Goal: Task Accomplishment & Management: Complete application form

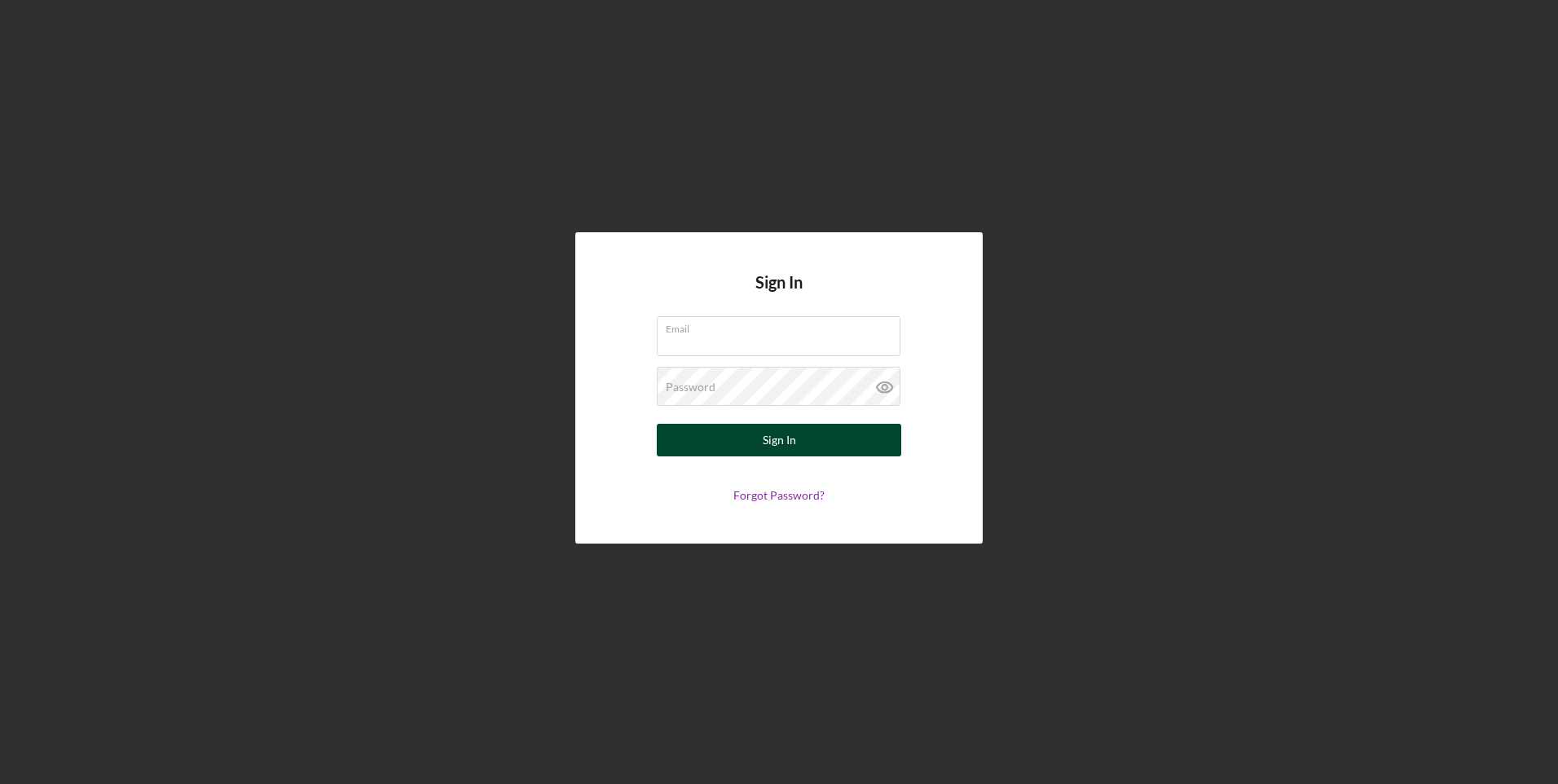
type input "[EMAIL_ADDRESS][DOMAIN_NAME]"
click at [797, 448] on button "Sign In" at bounding box center [779, 440] width 245 height 33
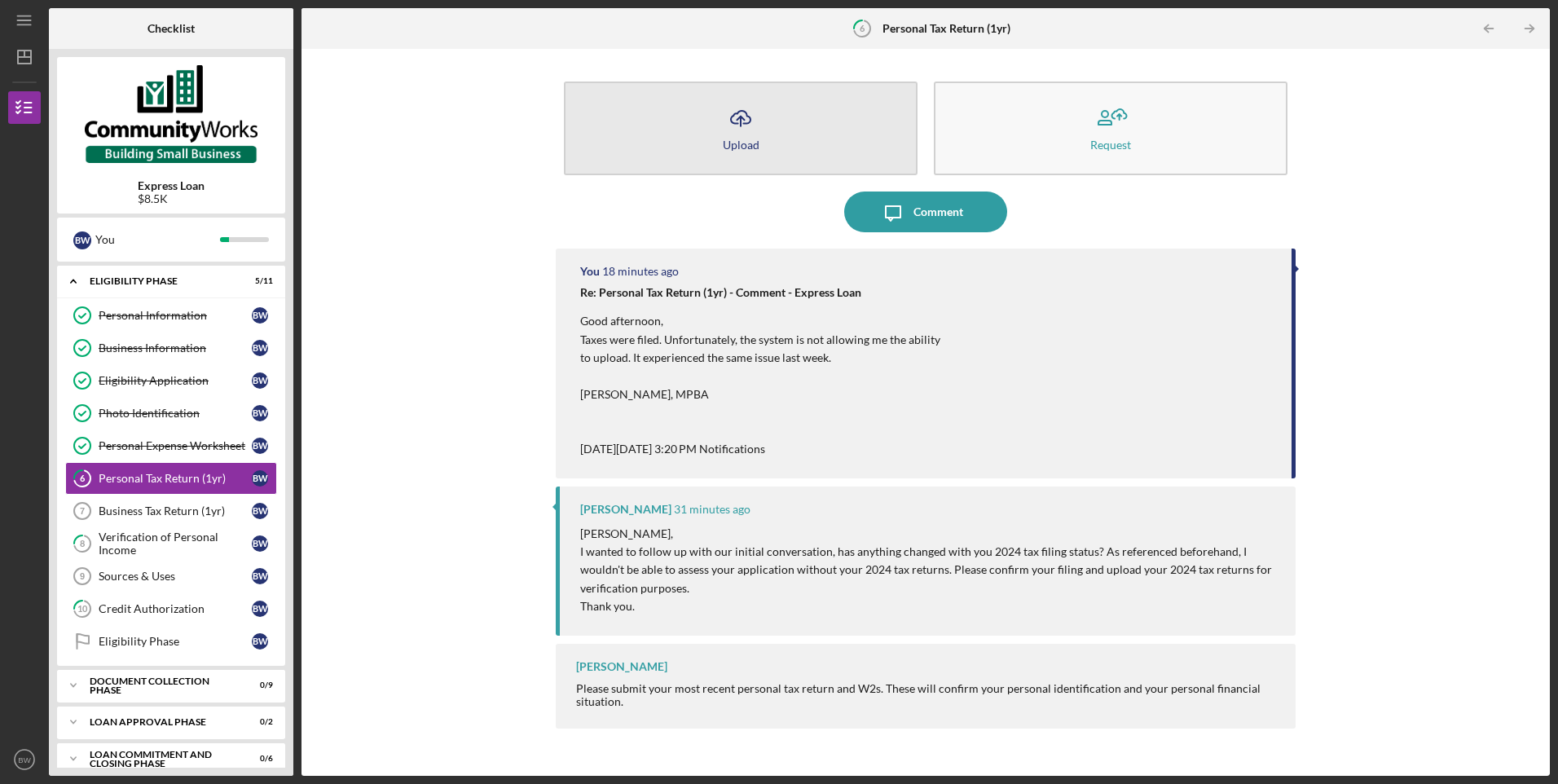
click at [810, 116] on button "Icon/Upload Upload" at bounding box center [740, 128] width 353 height 93
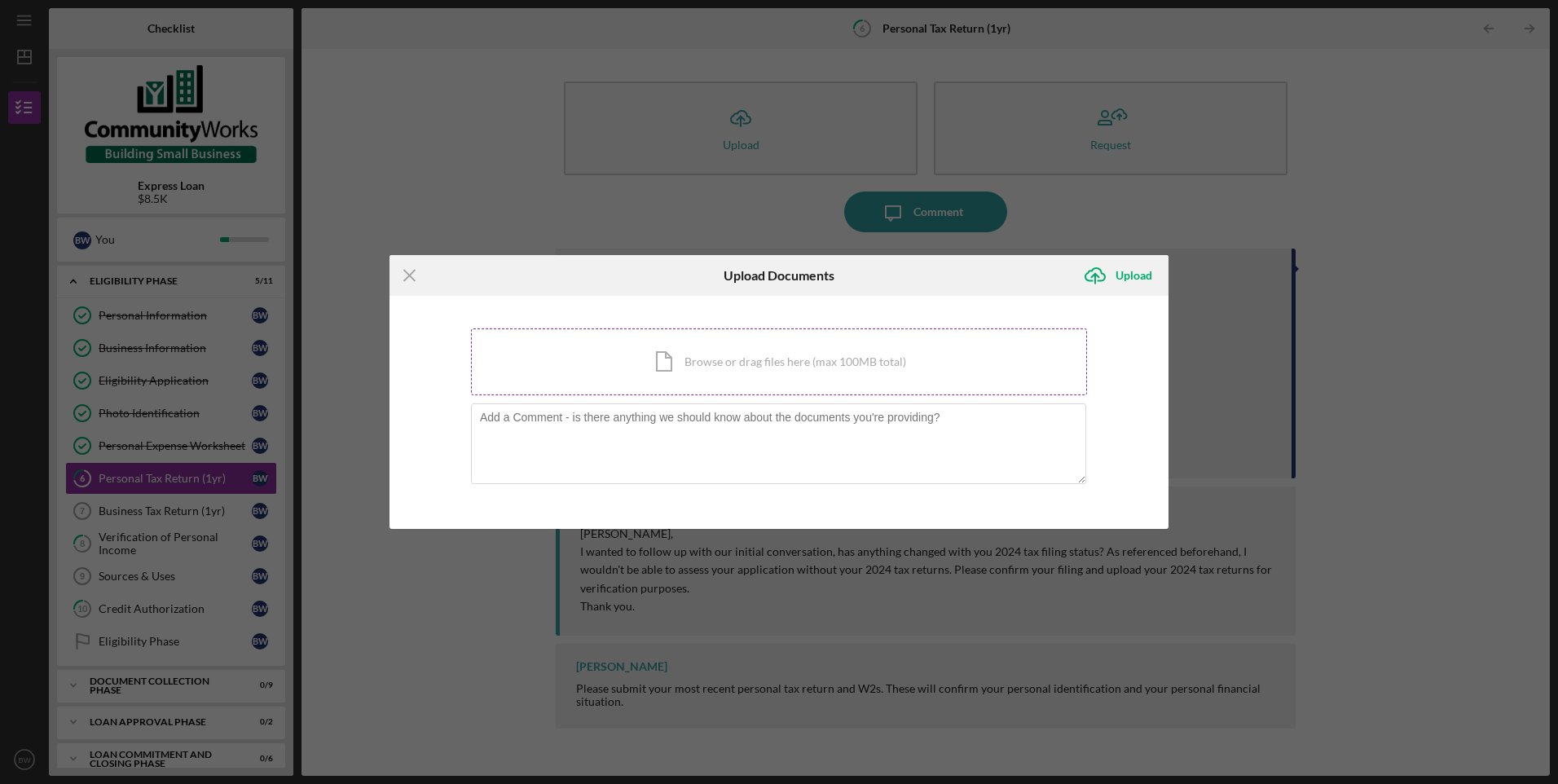
click at [725, 356] on div "Icon/Document Browse or drag files here (max 100MB total) Tap to choose files o…" at bounding box center [779, 361] width 616 height 66
click at [664, 377] on div "Icon/Document Browse or drag files here (max 100MB total) Tap to choose files o…" at bounding box center [779, 361] width 616 height 66
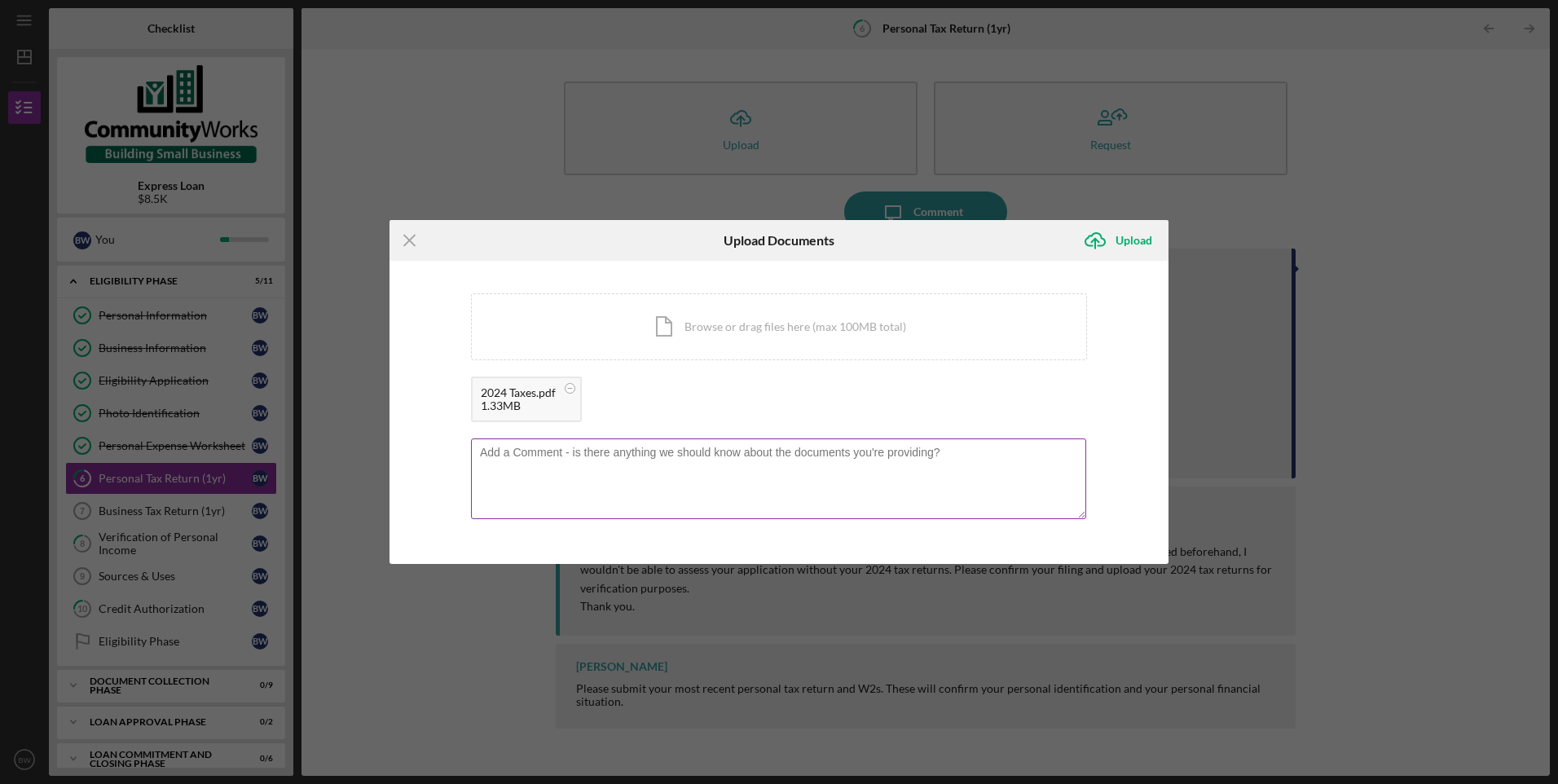
click at [630, 455] on textarea at bounding box center [778, 478] width 615 height 80
click at [1121, 246] on div "Upload" at bounding box center [1134, 240] width 37 height 33
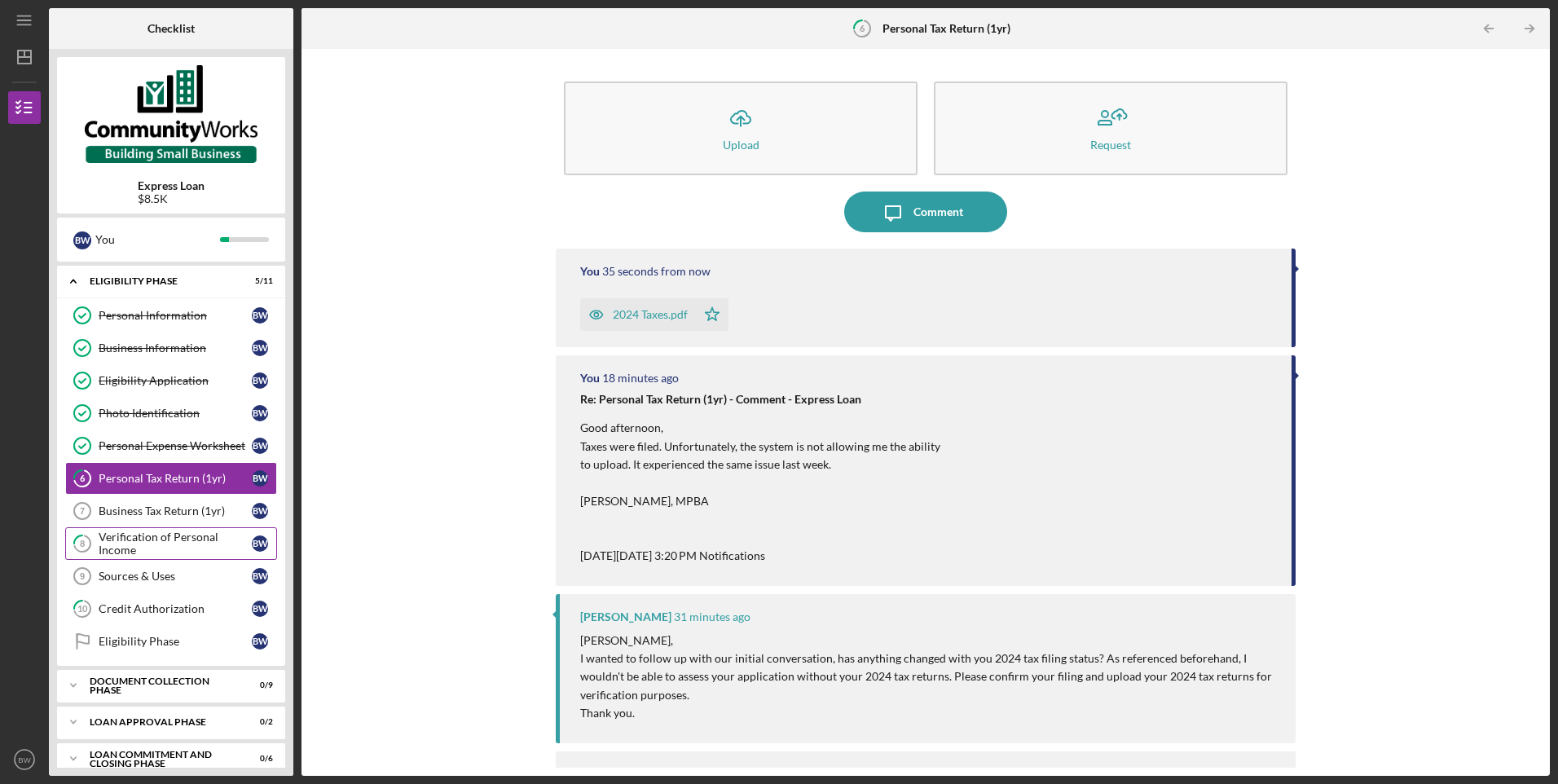
click at [134, 535] on div "Verification of Personal Income" at bounding box center [175, 543] width 153 height 26
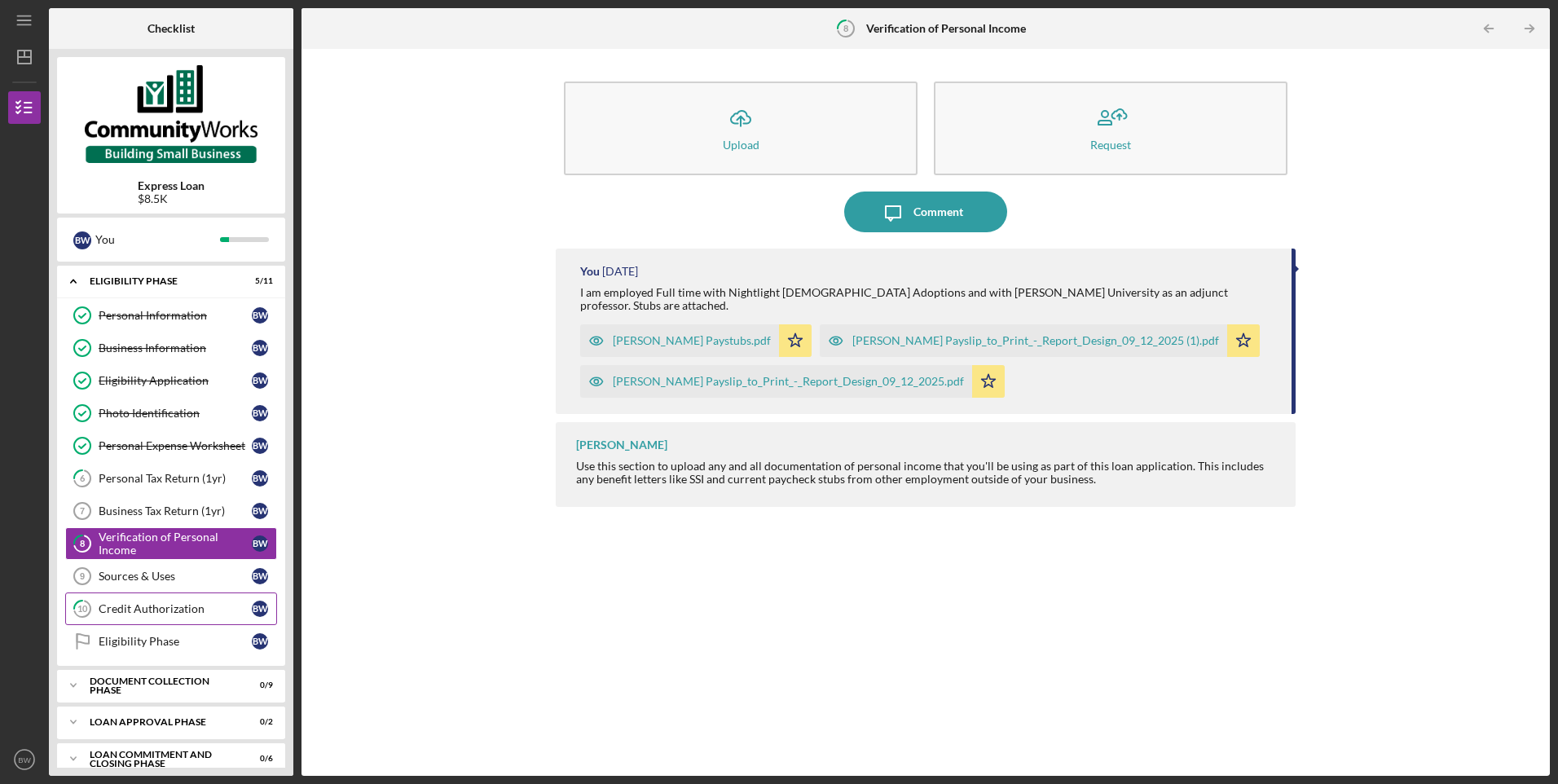
click at [136, 599] on link "10 Credit Authorization B W" at bounding box center [171, 608] width 212 height 33
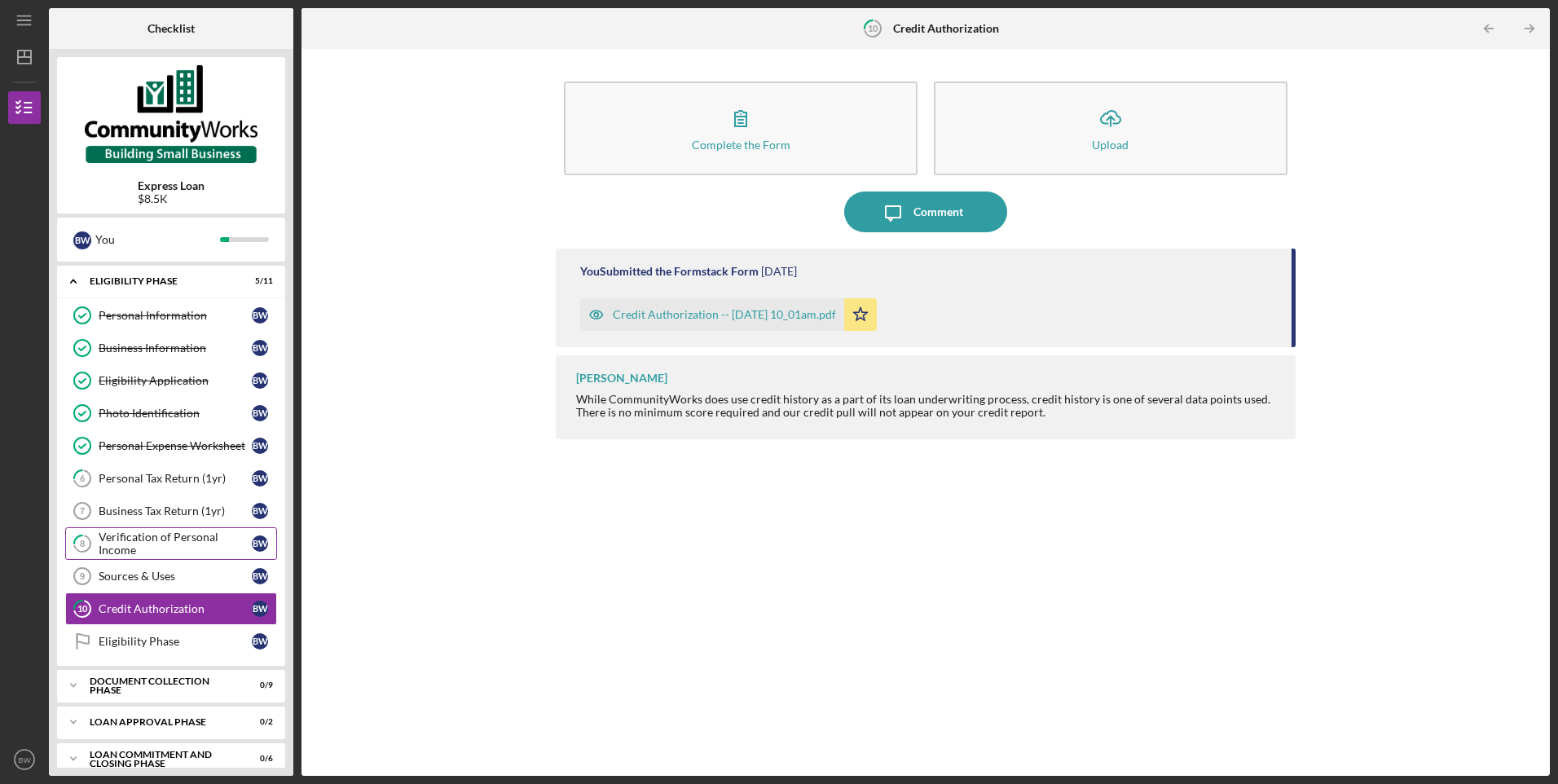
click at [164, 537] on div "Verification of Personal Income" at bounding box center [175, 543] width 153 height 26
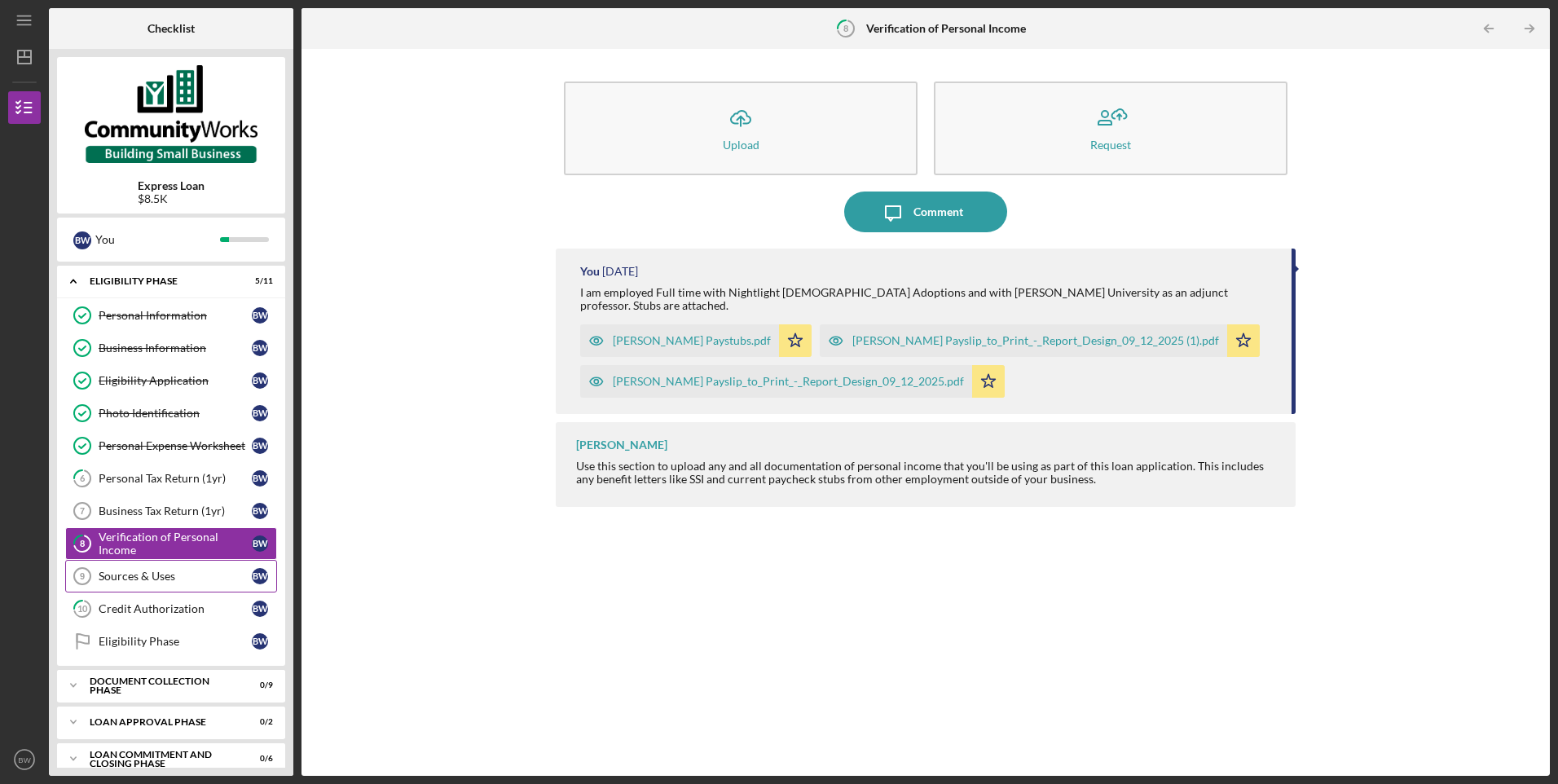
click at [161, 564] on link "Sources & Uses 9 Sources & Uses B W" at bounding box center [171, 575] width 212 height 33
